Goal: Transaction & Acquisition: Purchase product/service

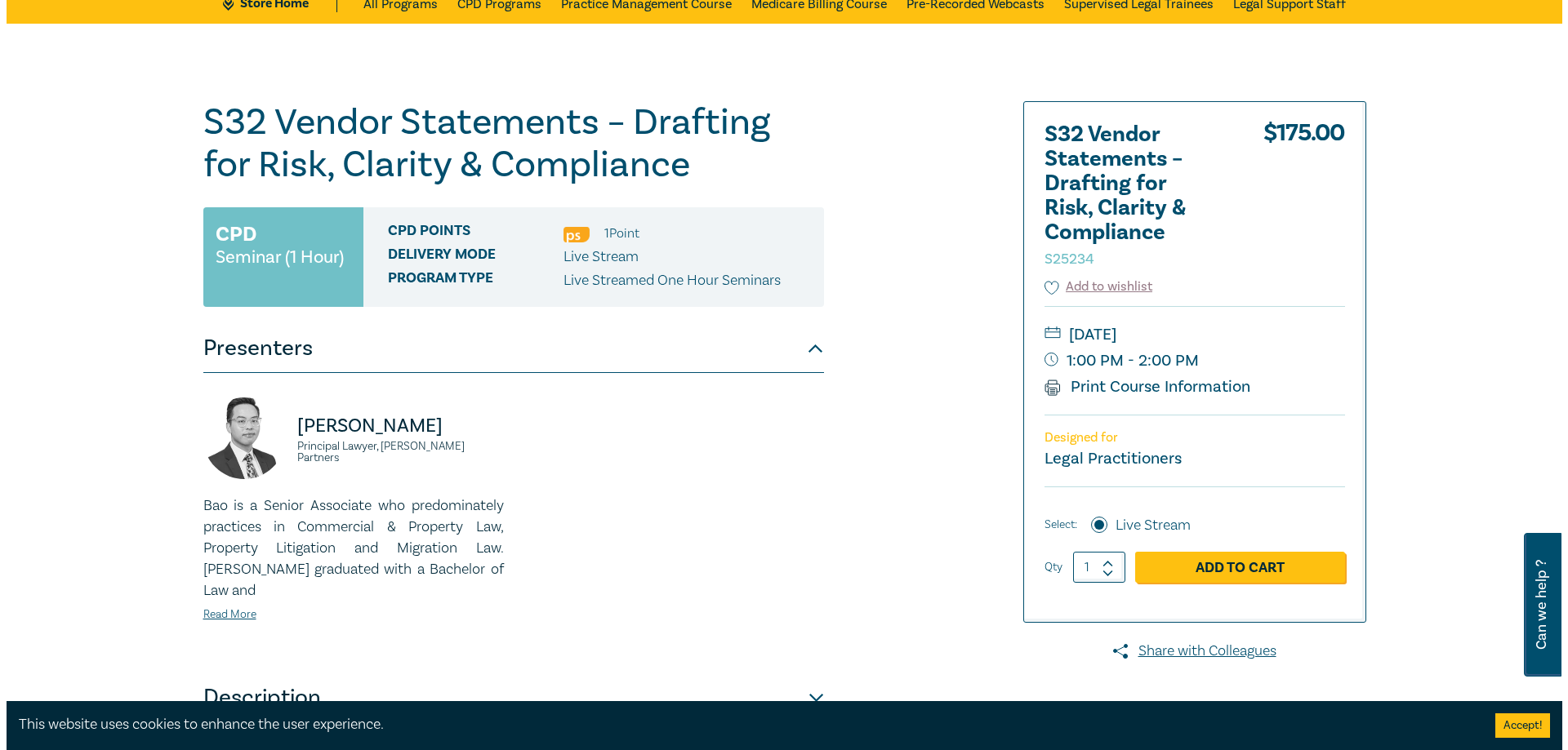
scroll to position [163, 0]
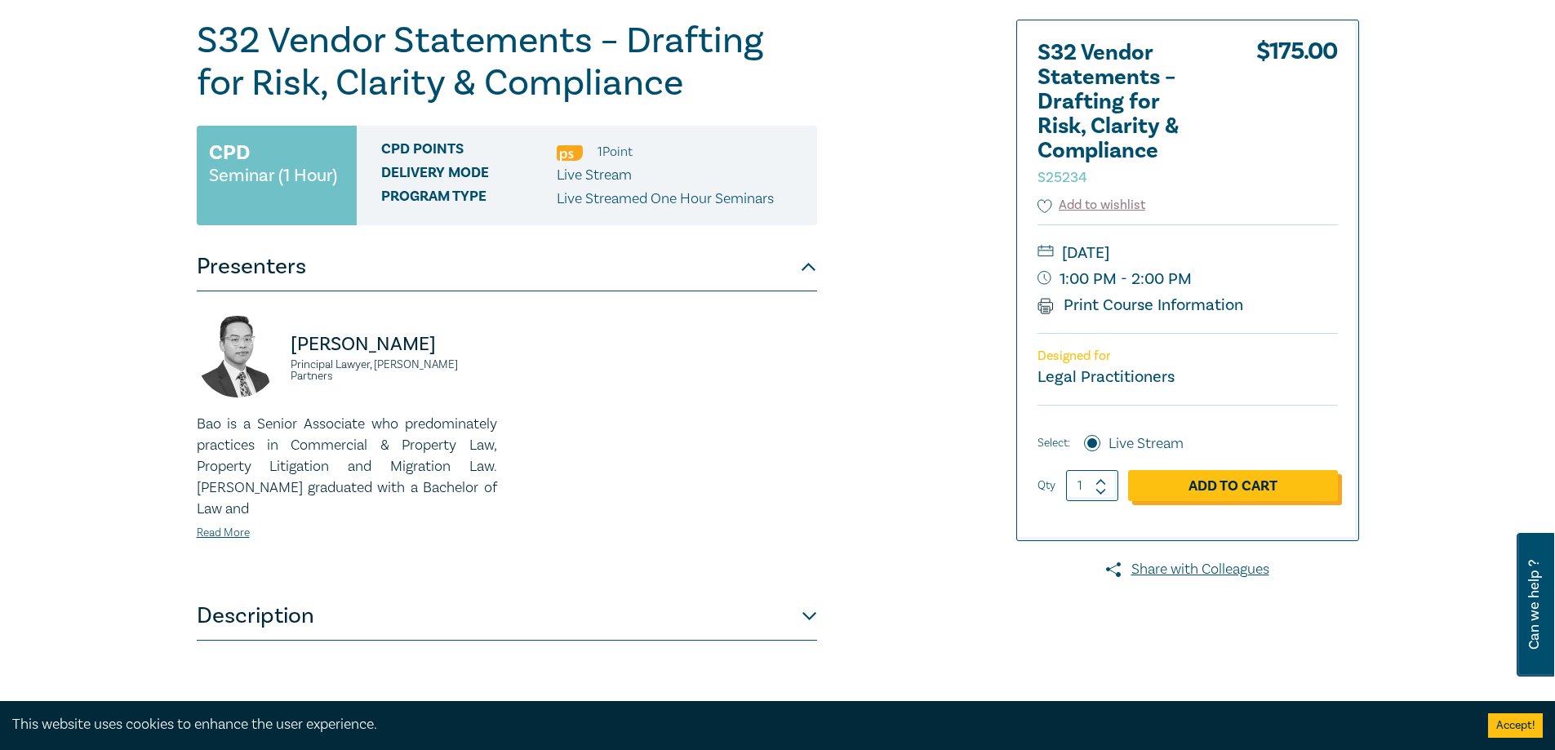
click at [1194, 487] on link "Add to Cart" at bounding box center [1233, 485] width 210 height 31
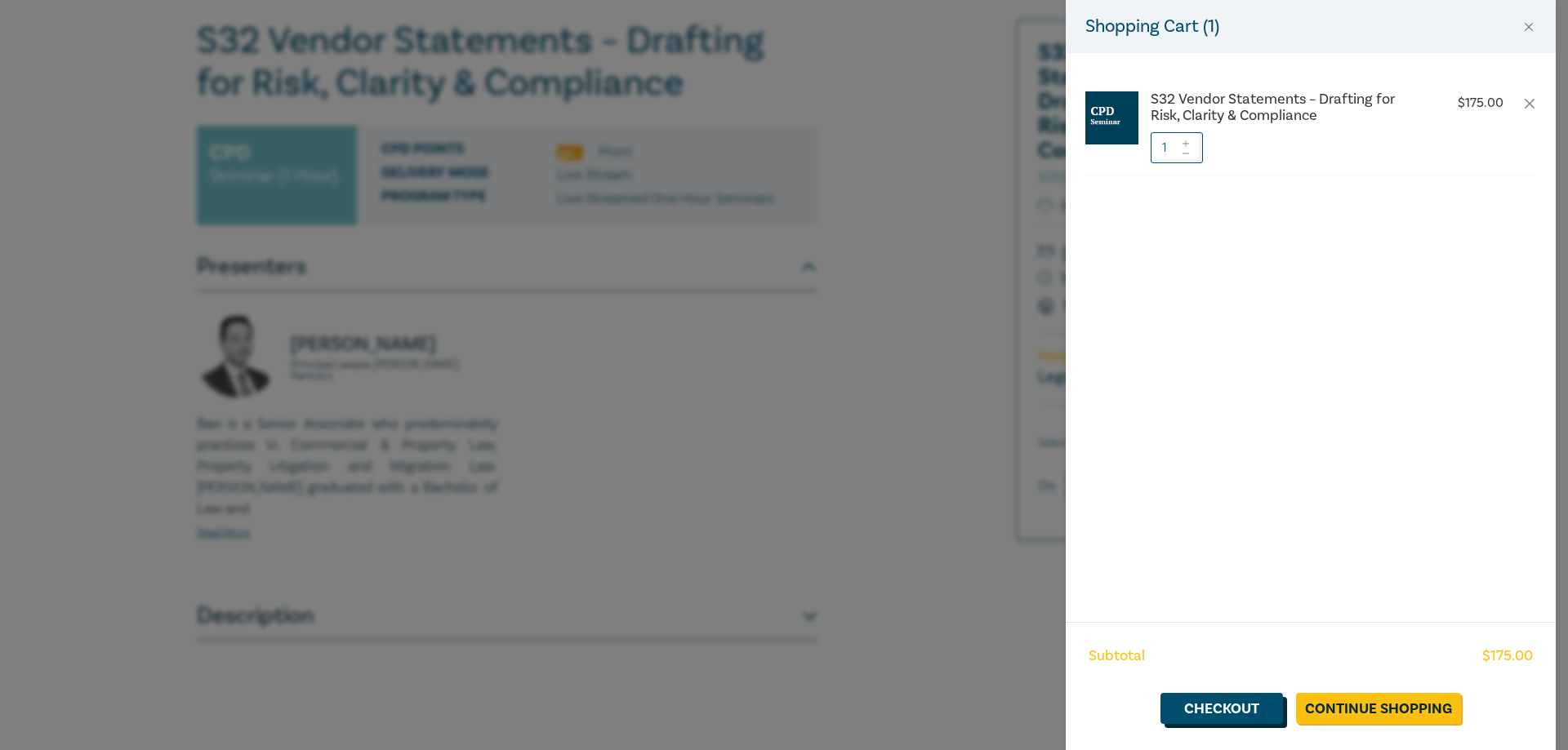
click at [1264, 703] on link "Checkout" at bounding box center [1221, 708] width 122 height 31
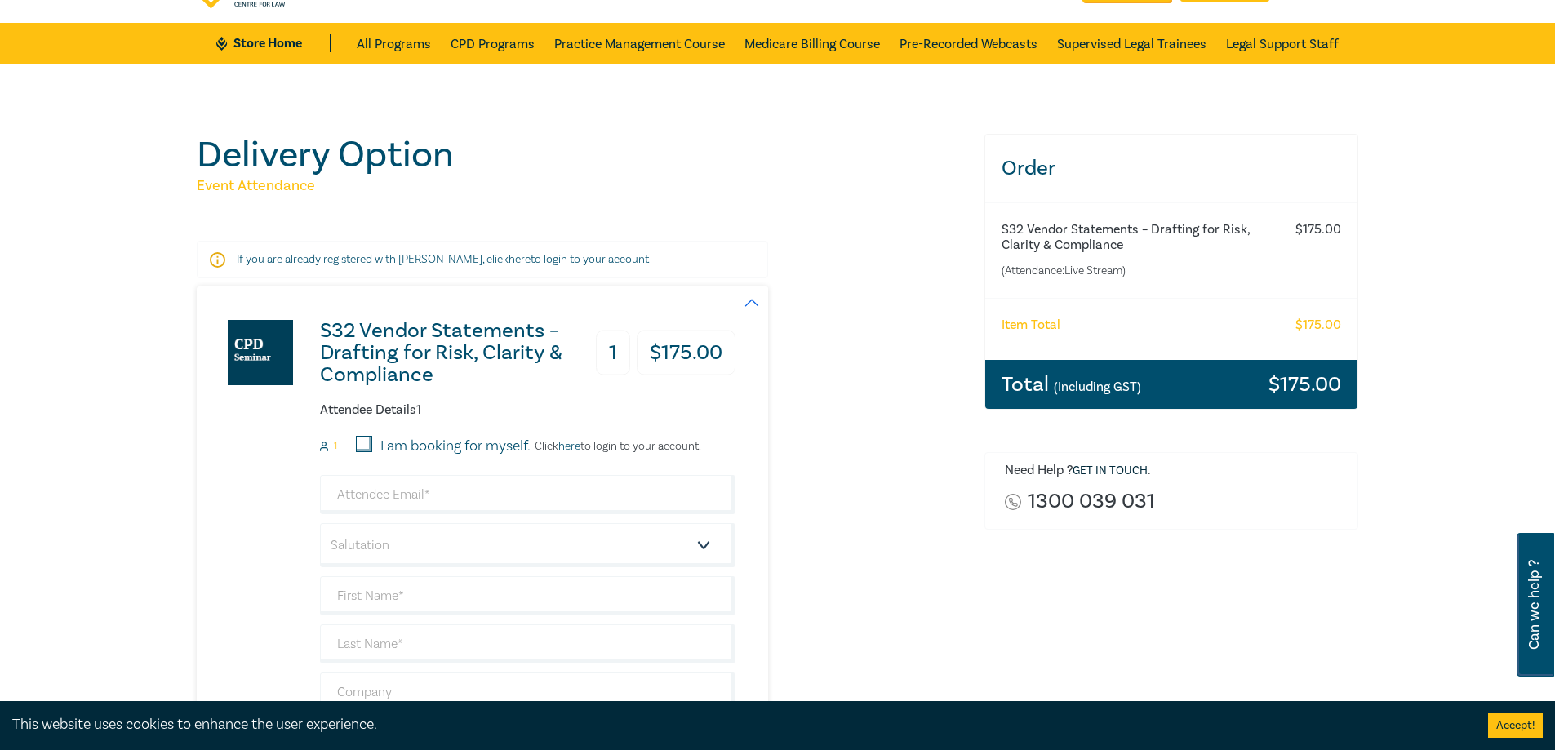
scroll to position [82, 0]
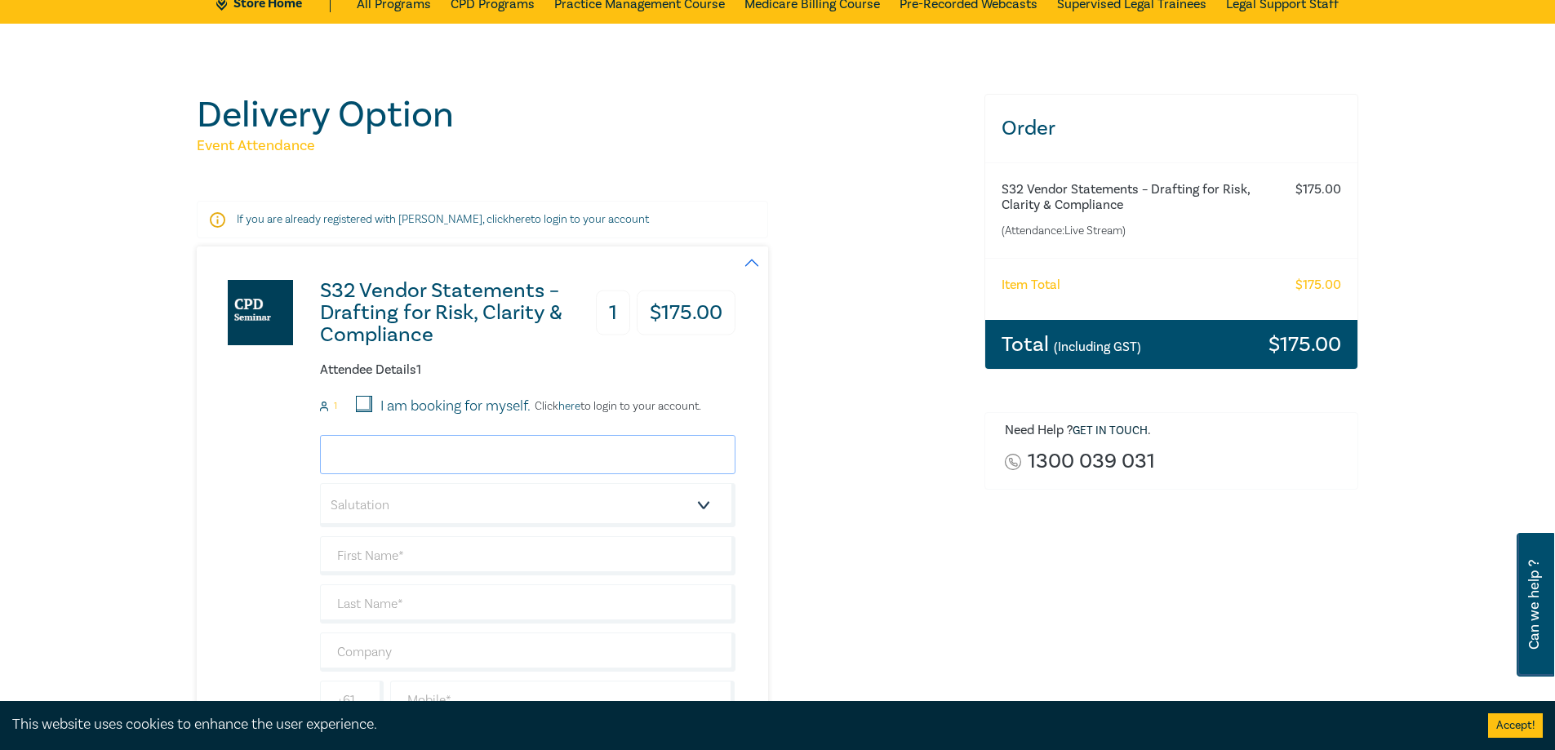
click at [358, 447] on input "email" at bounding box center [528, 454] width 416 height 39
type input "[PERSON_NAME]"
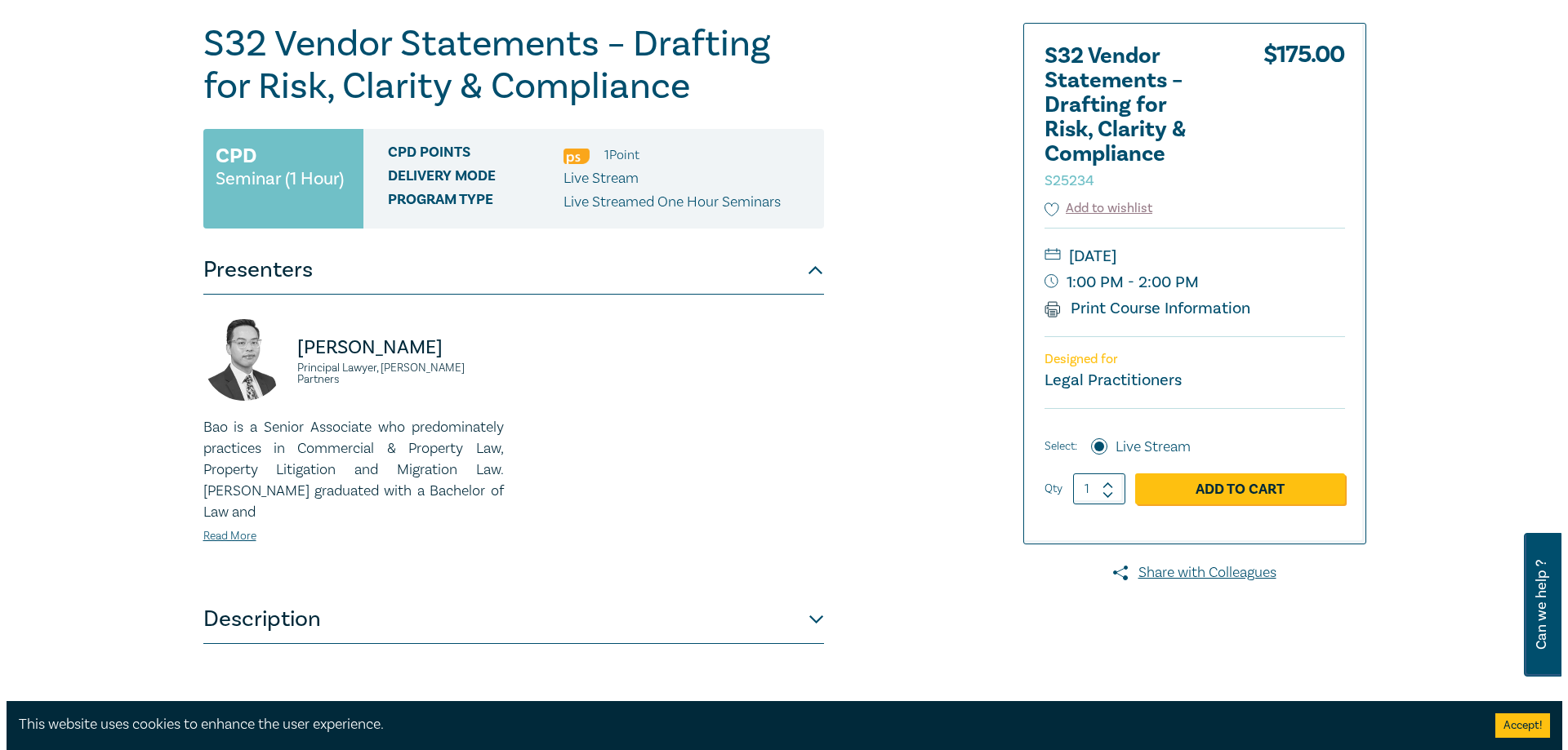
scroll to position [163, 0]
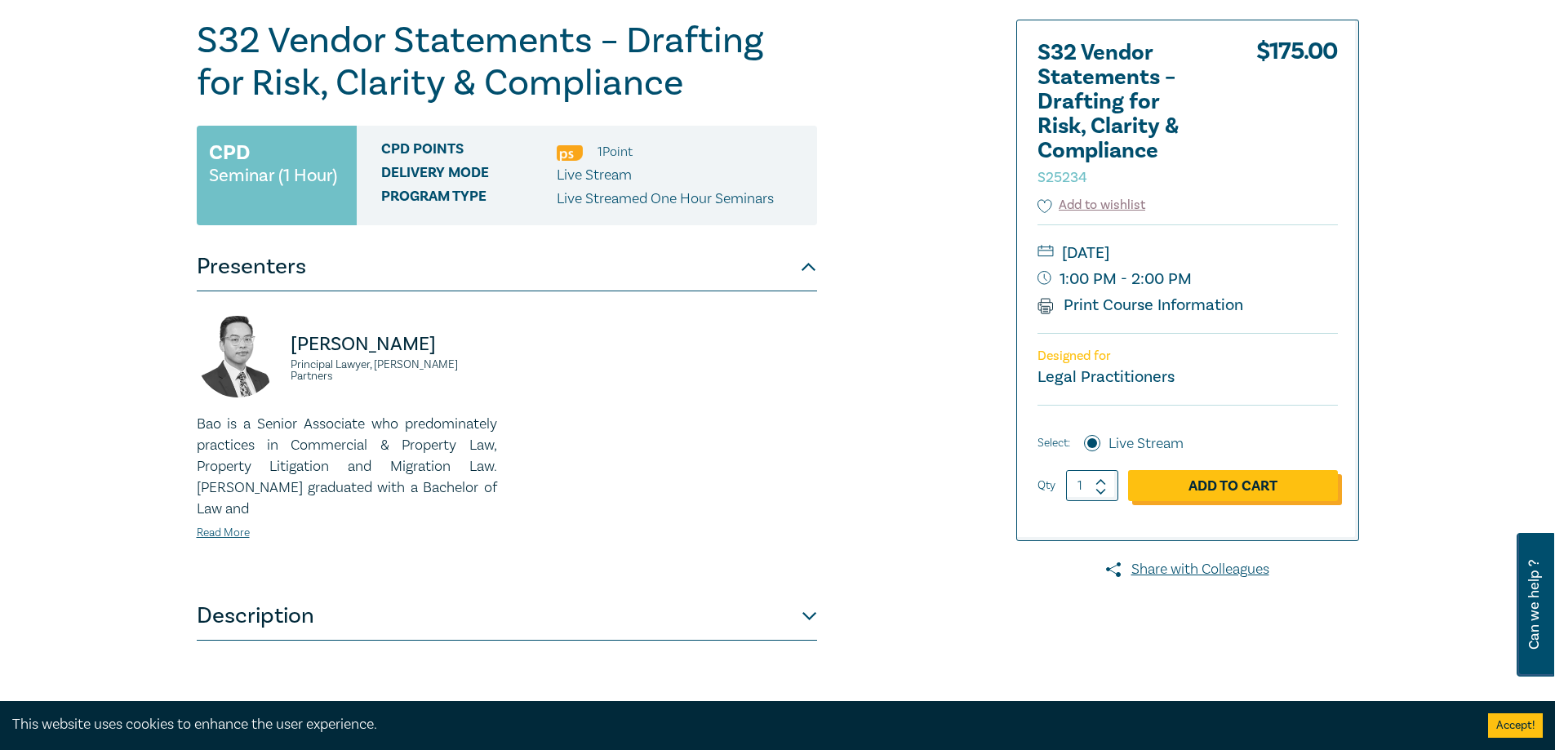
click at [1239, 500] on link "Add to Cart" at bounding box center [1233, 485] width 210 height 31
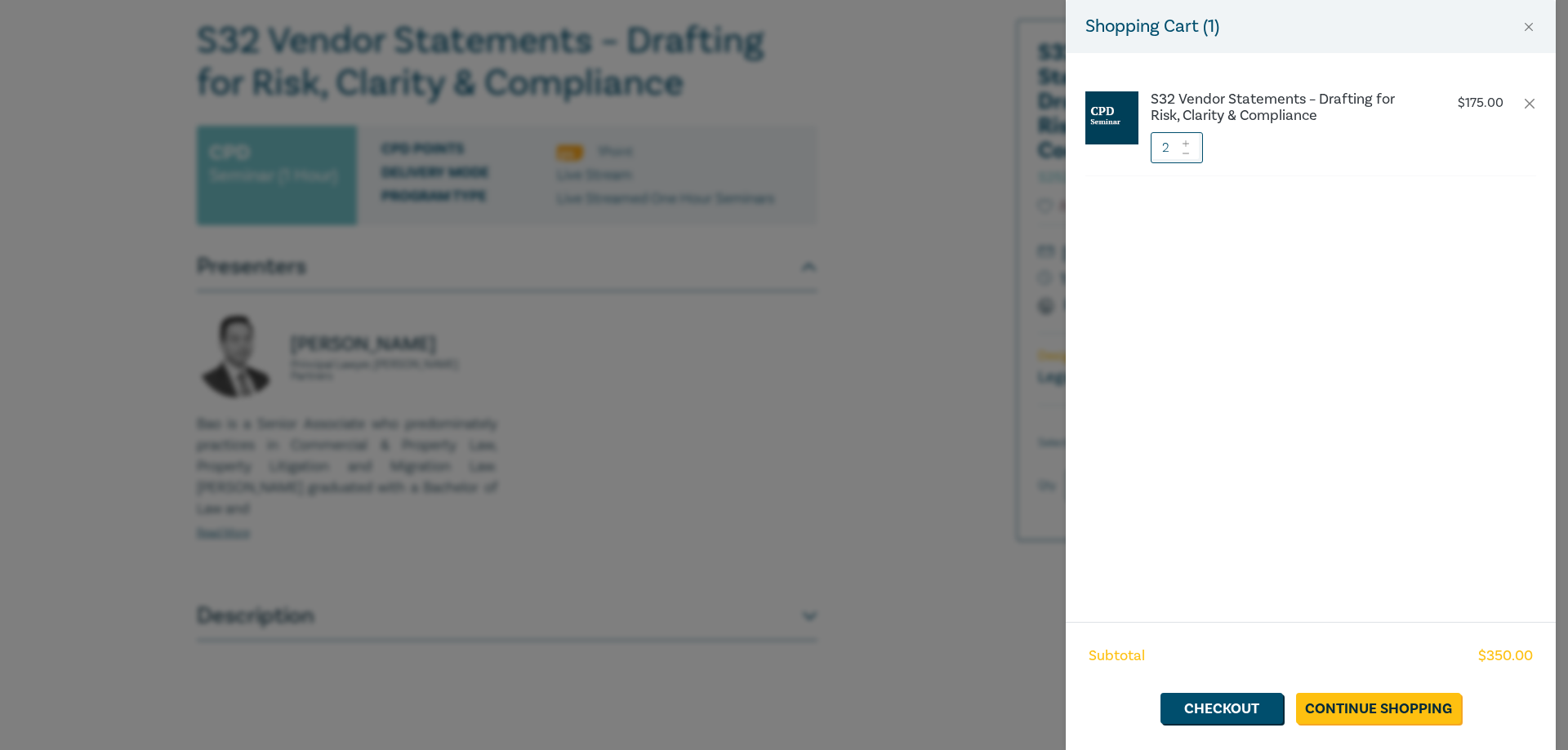
click at [1185, 157] on span at bounding box center [1185, 153] width 11 height 10
click at [1230, 697] on link "Checkout" at bounding box center [1221, 708] width 122 height 31
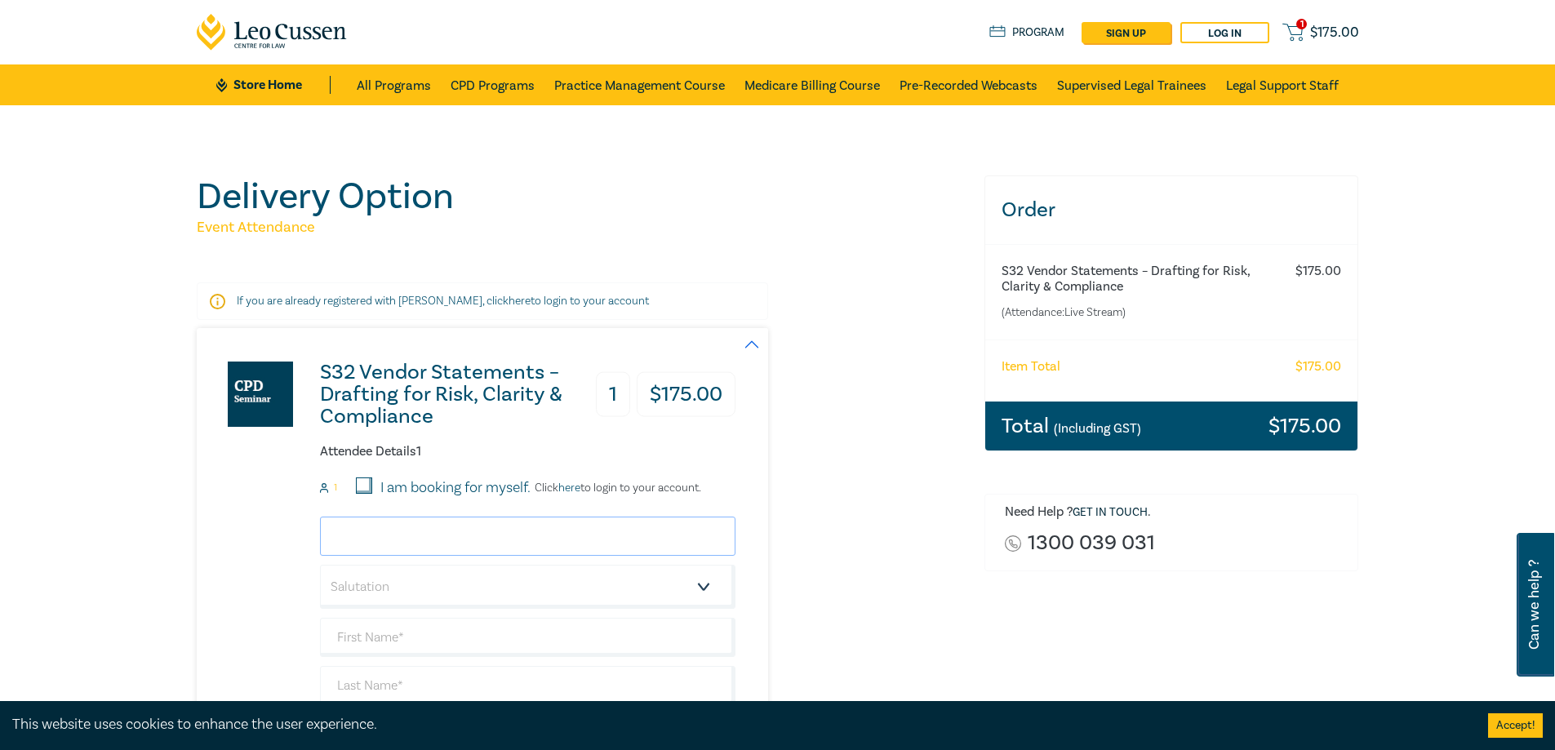
click at [328, 534] on input "email" at bounding box center [528, 536] width 416 height 39
type input "[PERSON_NAME][EMAIL_ADDRESS][DOMAIN_NAME]"
click at [700, 580] on select "Salutation Mr. Mrs. Ms. Miss Dr. Prof. Other" at bounding box center [528, 587] width 416 height 44
select select "Miss"
click at [320, 565] on select "Salutation Mr. Mrs. Ms. Miss Dr. Prof. Other" at bounding box center [528, 587] width 416 height 44
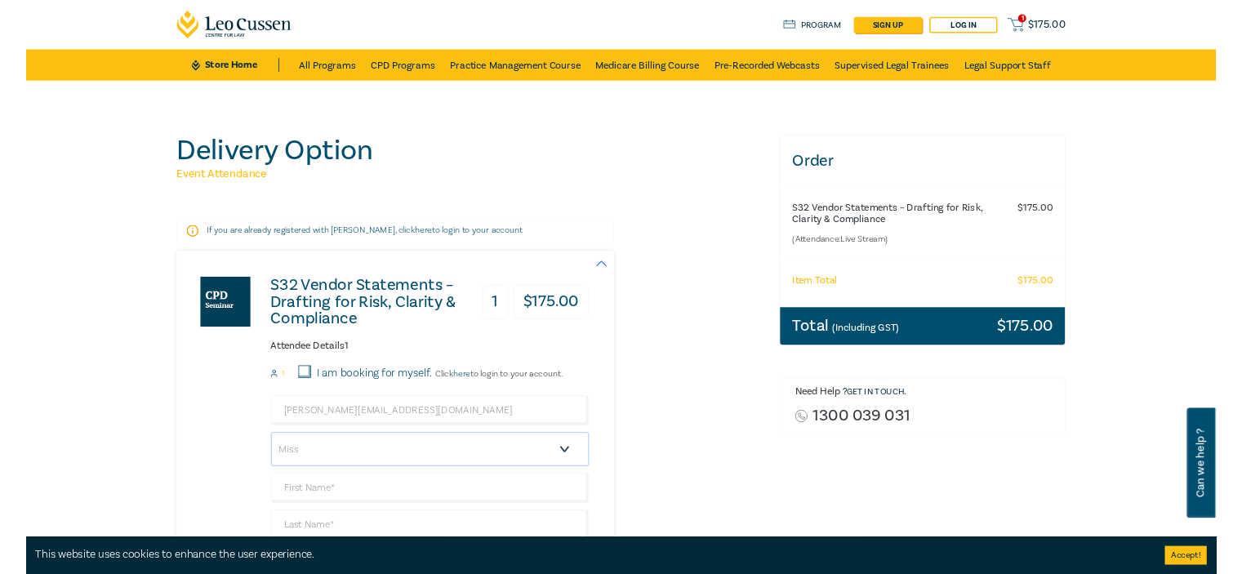
scroll to position [163, 0]
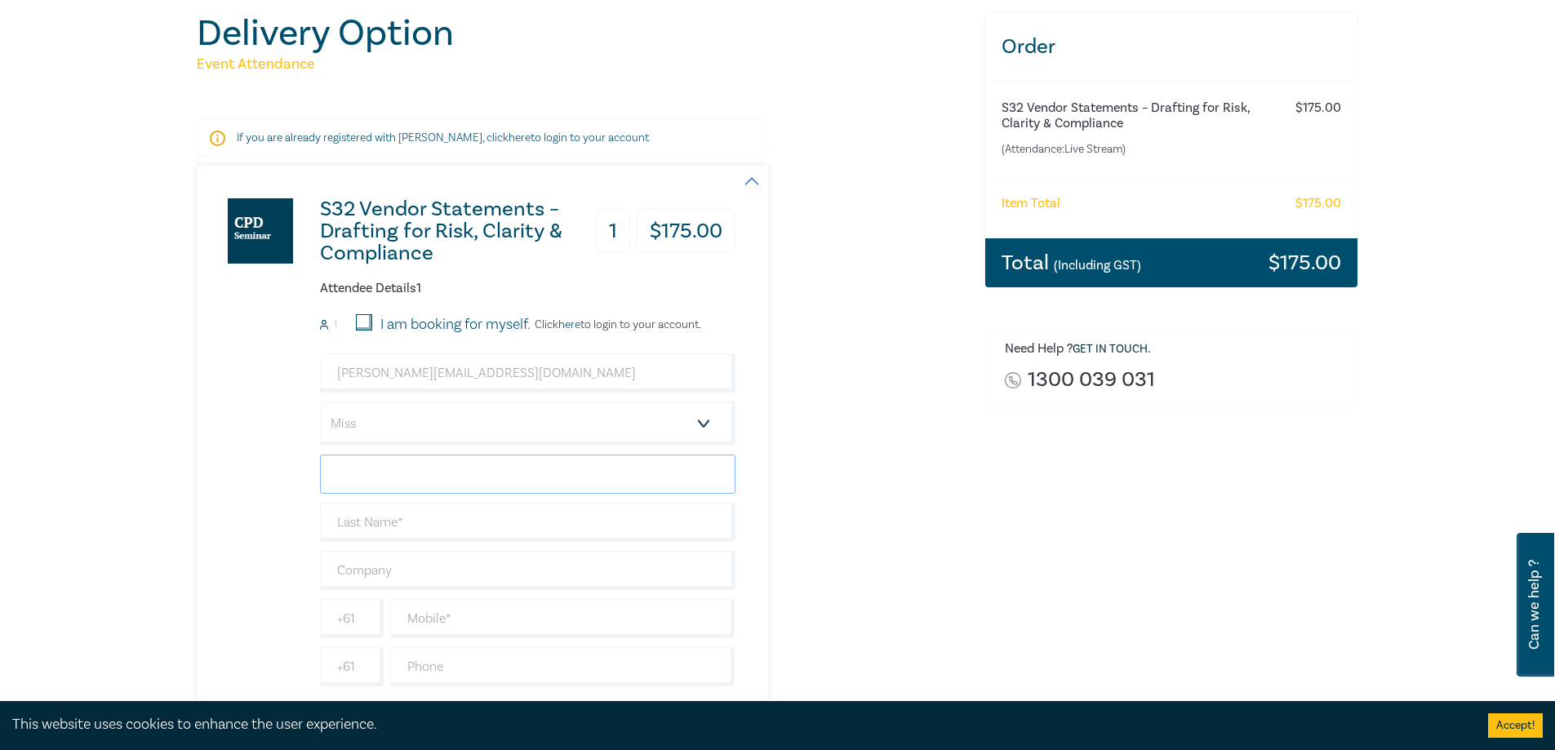
click at [355, 476] on input "text" at bounding box center [528, 474] width 416 height 39
type input "[PERSON_NAME]"
type input "[PERSON_NAME] Legal"
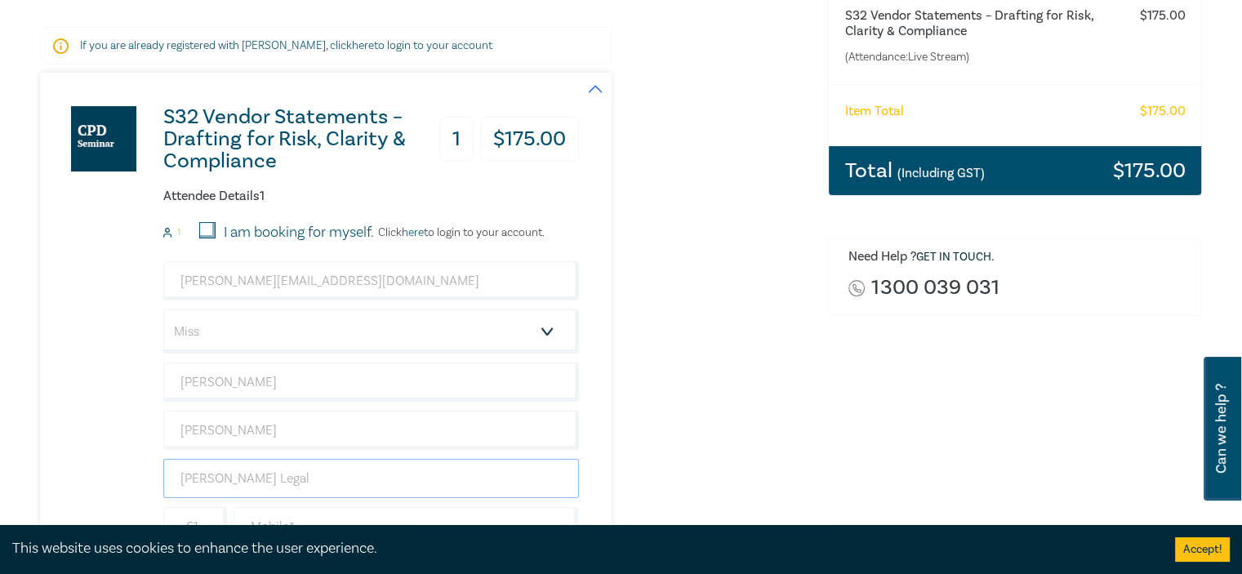
scroll to position [327, 0]
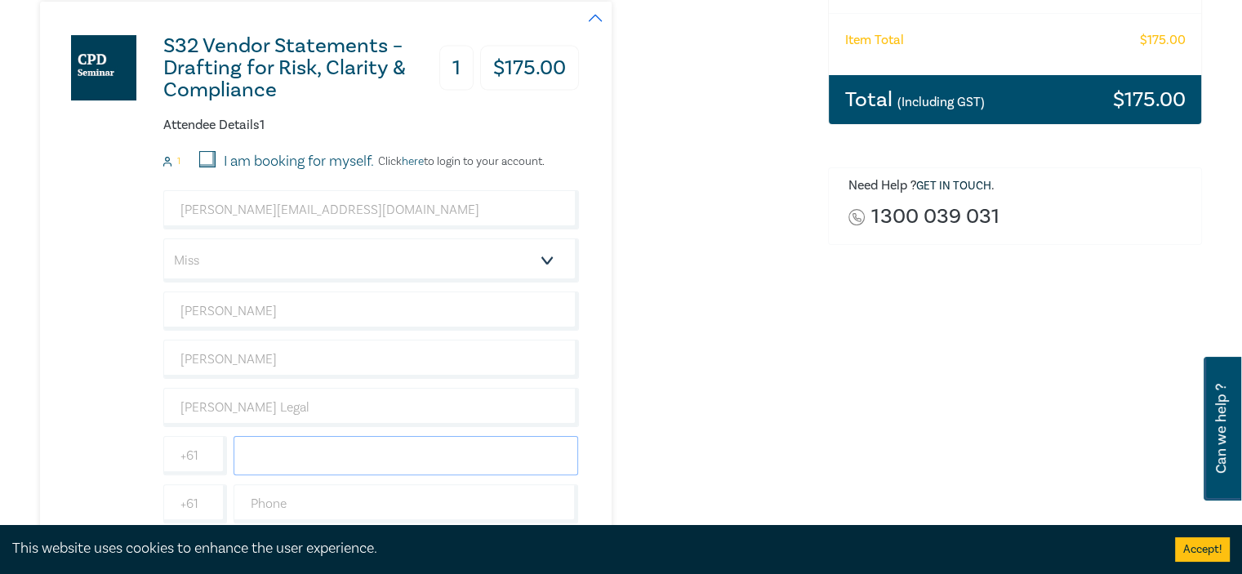
click at [356, 452] on input "text" at bounding box center [405, 455] width 345 height 39
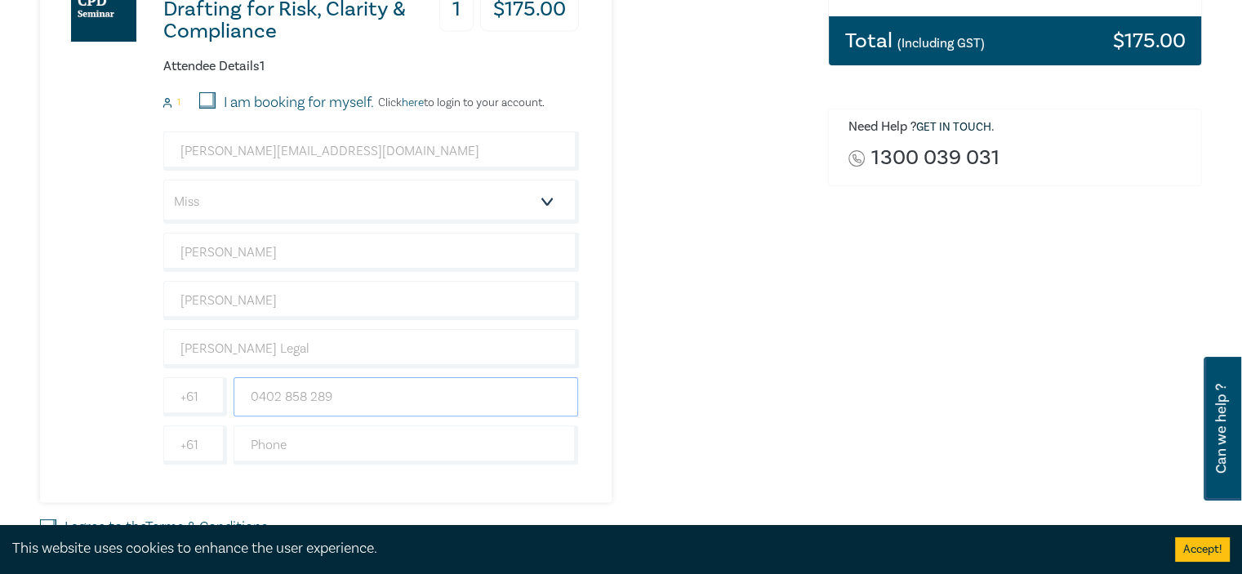
scroll to position [490, 0]
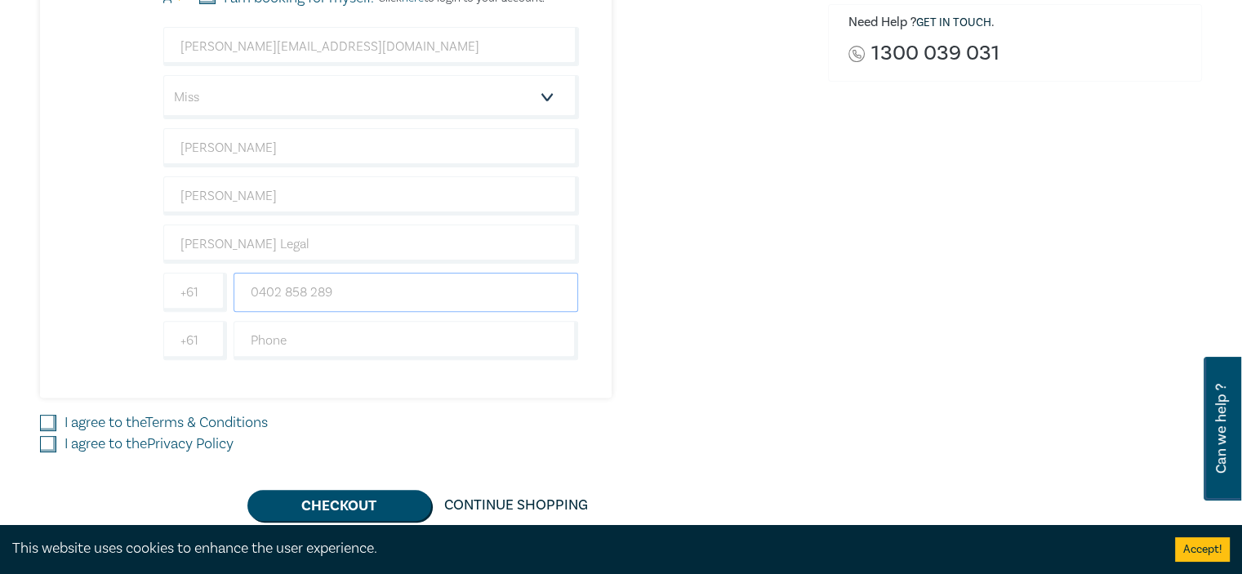
type input "0402 858 289"
click at [48, 417] on input "I agree to the Terms & Conditions" at bounding box center [48, 423] width 16 height 16
checkbox input "true"
click at [47, 442] on input "I agree to the Privacy Policy" at bounding box center [48, 444] width 16 height 16
checkbox input "true"
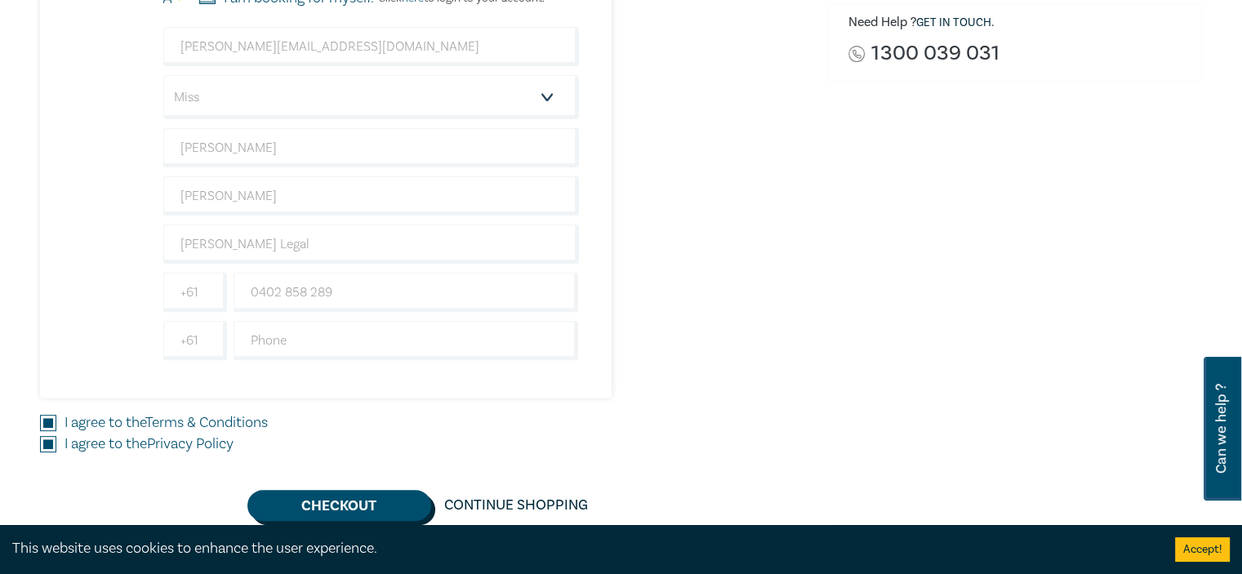
click at [327, 498] on button "Checkout" at bounding box center [339, 505] width 184 height 31
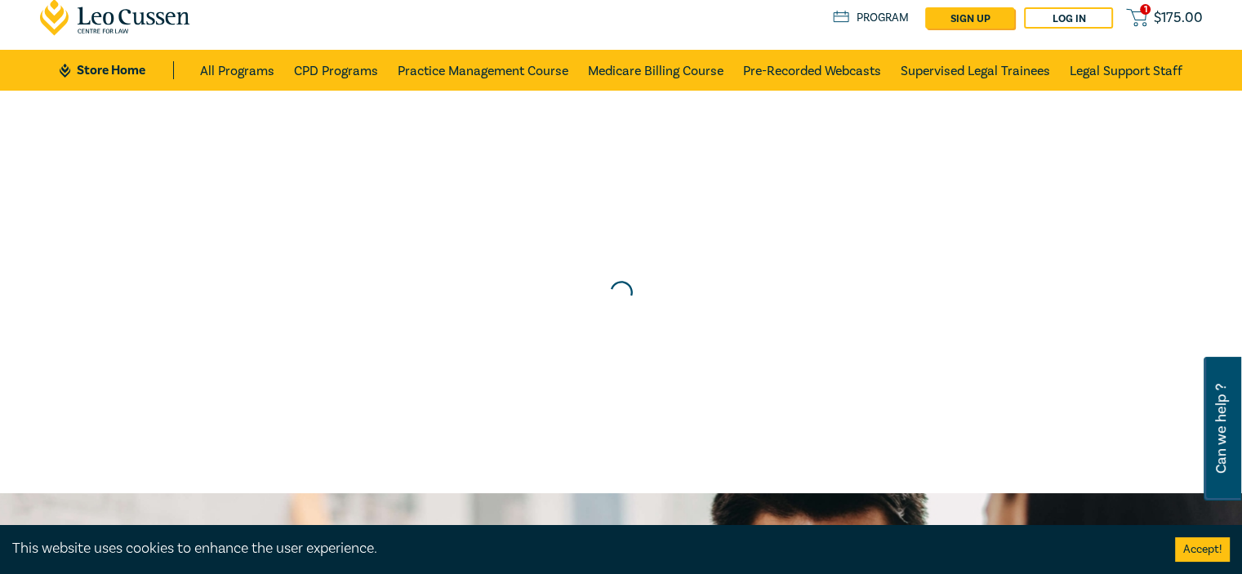
scroll to position [0, 0]
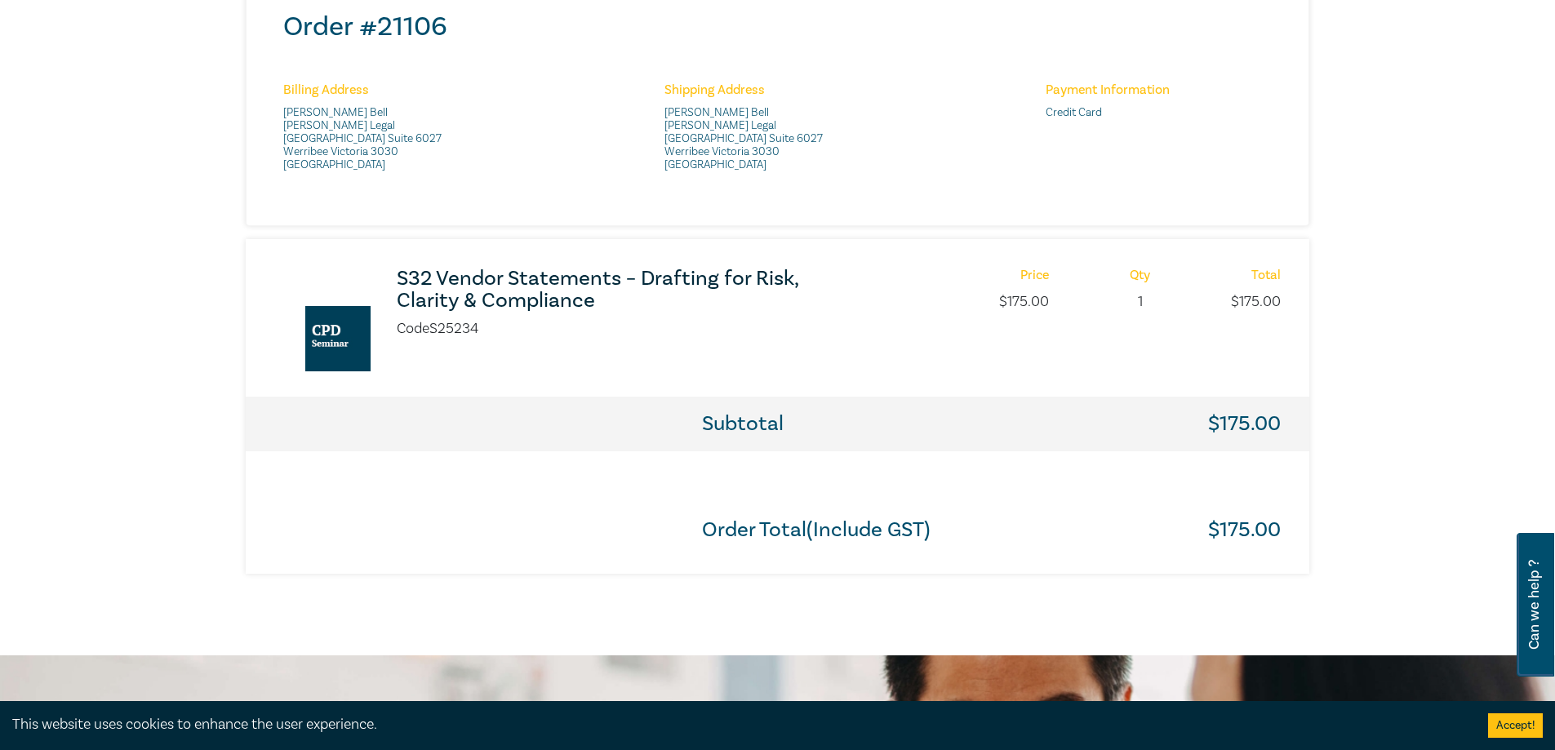
scroll to position [653, 0]
